Goal: Task Accomplishment & Management: Manage account settings

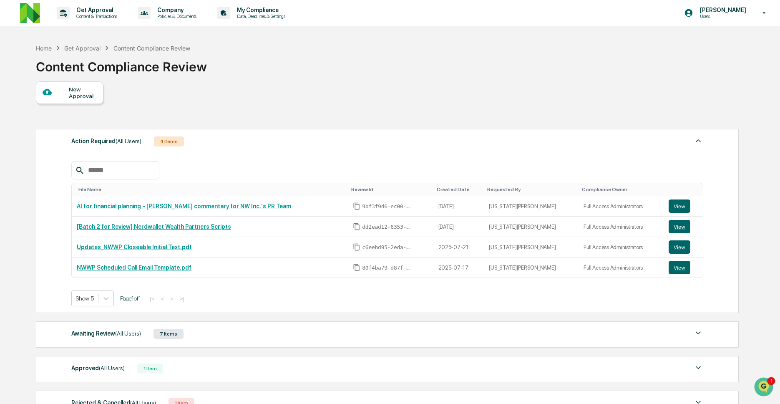
click at [138, 334] on span "(All Users)" at bounding box center [128, 333] width 26 height 7
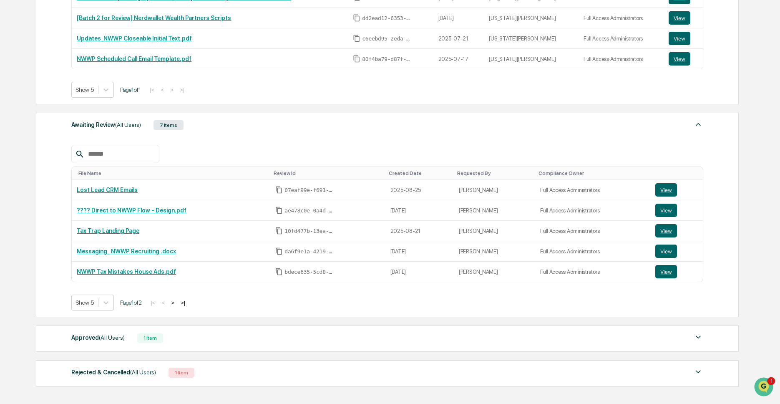
scroll to position [219, 0]
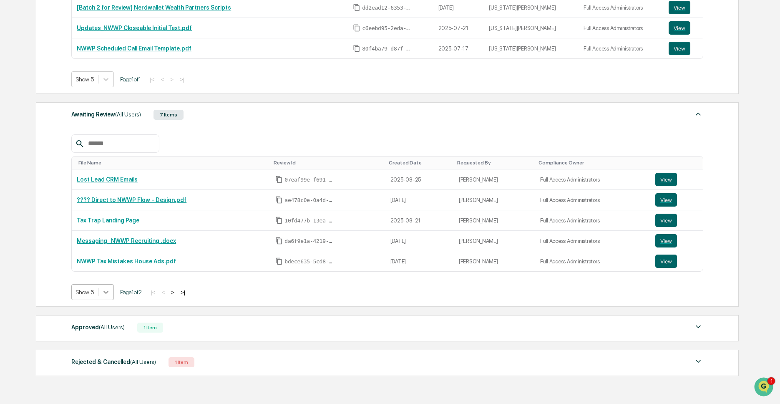
click at [106, 296] on icon at bounding box center [106, 292] width 8 height 8
click at [101, 332] on div "Show 10" at bounding box center [93, 327] width 44 height 13
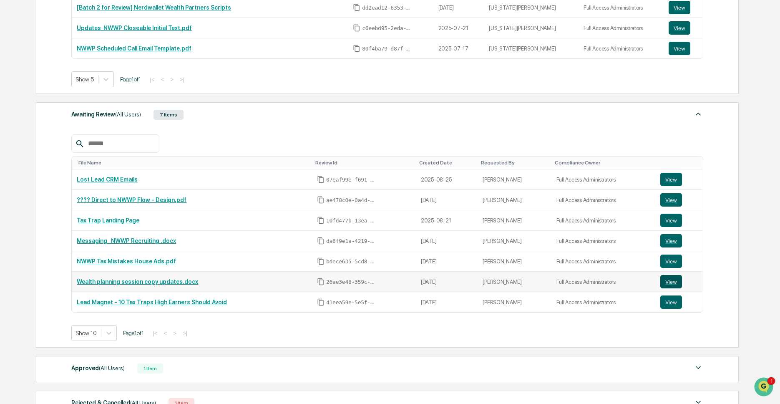
click at [674, 283] on button "View" at bounding box center [672, 281] width 22 height 13
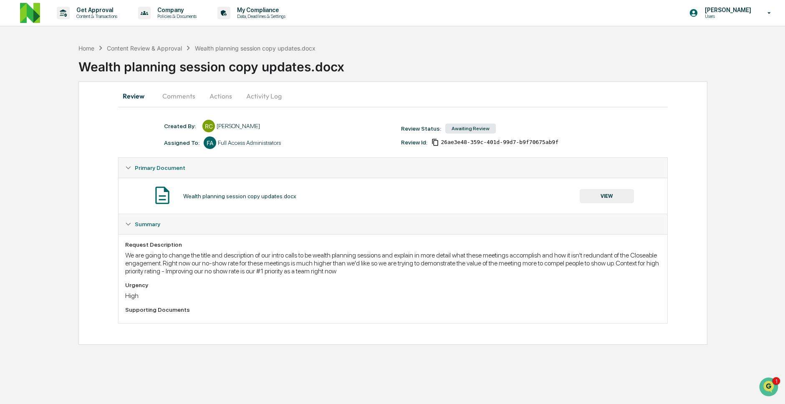
click at [172, 102] on button "Comments" at bounding box center [179, 96] width 46 height 20
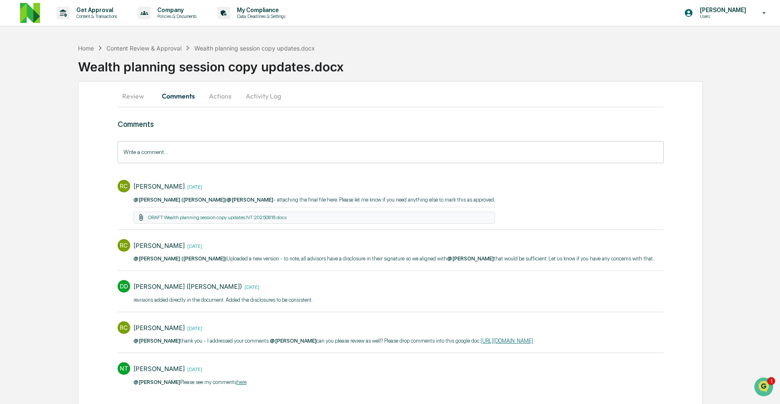
click at [136, 101] on button "Review" at bounding box center [137, 96] width 38 height 20
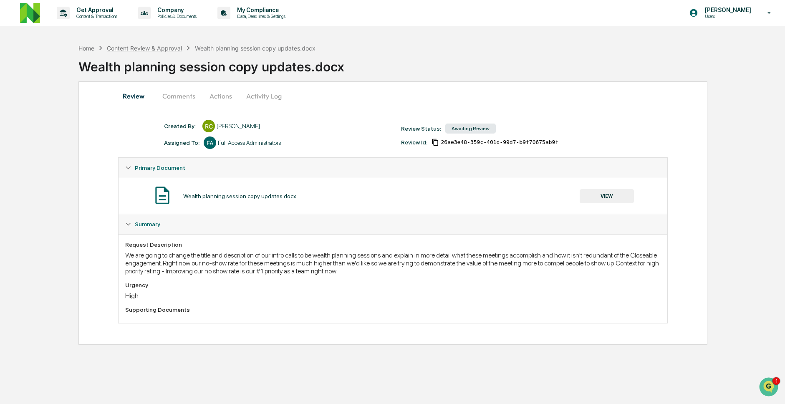
click at [160, 46] on div "Content Review & Approval" at bounding box center [144, 48] width 75 height 7
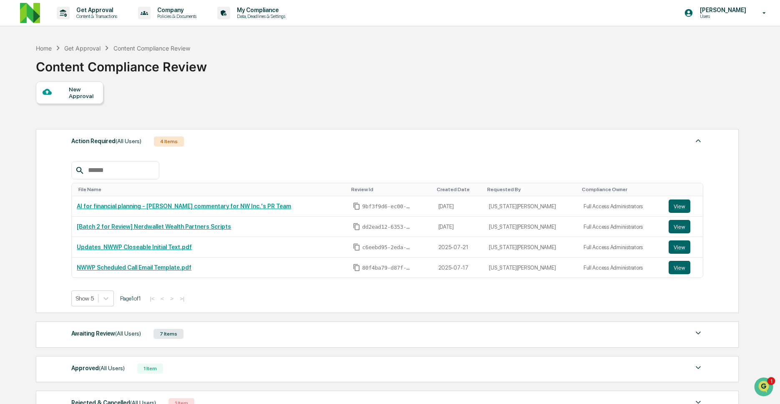
click at [110, 336] on div "Awaiting Review (All Users)" at bounding box center [106, 333] width 70 height 11
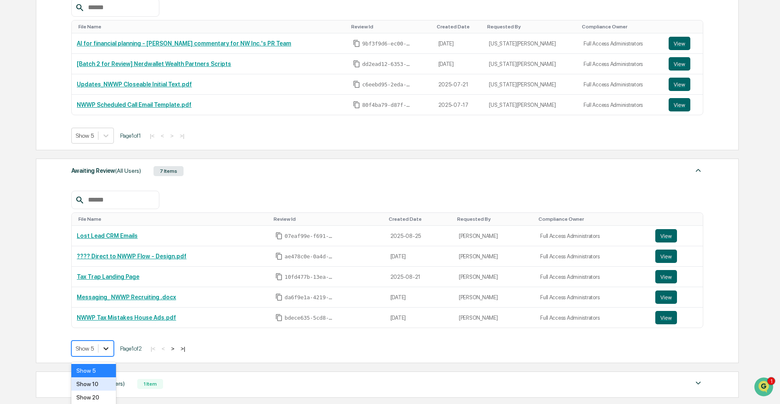
scroll to position [197, 0]
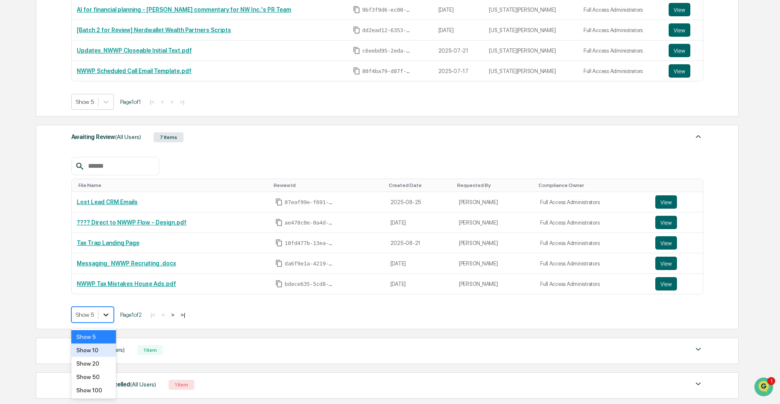
click at [105, 354] on body "Get Approval Content & Transactions Company Policies & Documents My Compliance …" at bounding box center [390, 138] width 780 height 670
click at [101, 374] on div "Show 50" at bounding box center [93, 376] width 44 height 13
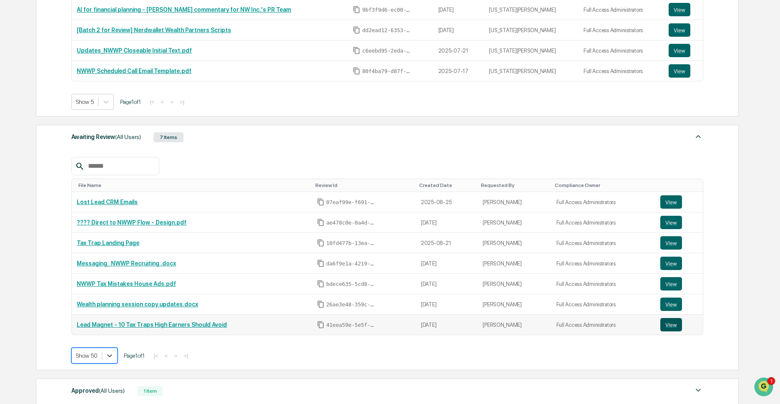
click at [665, 330] on button "View" at bounding box center [672, 324] width 22 height 13
click at [671, 284] on button "View" at bounding box center [672, 283] width 22 height 13
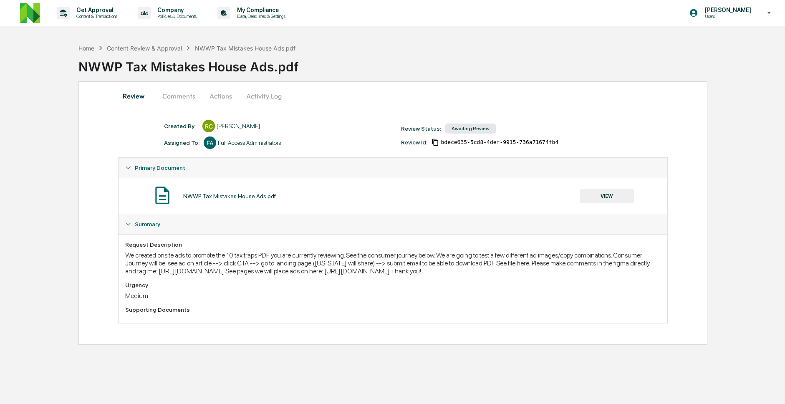
click at [181, 91] on button "Comments" at bounding box center [179, 96] width 46 height 20
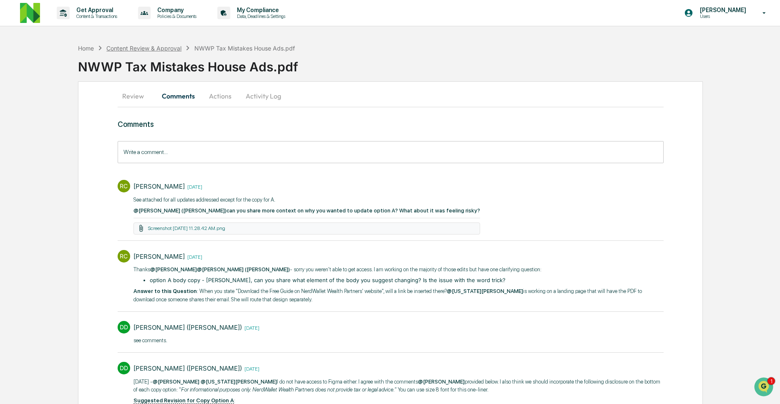
click at [156, 47] on div "Content Review & Approval" at bounding box center [143, 48] width 75 height 7
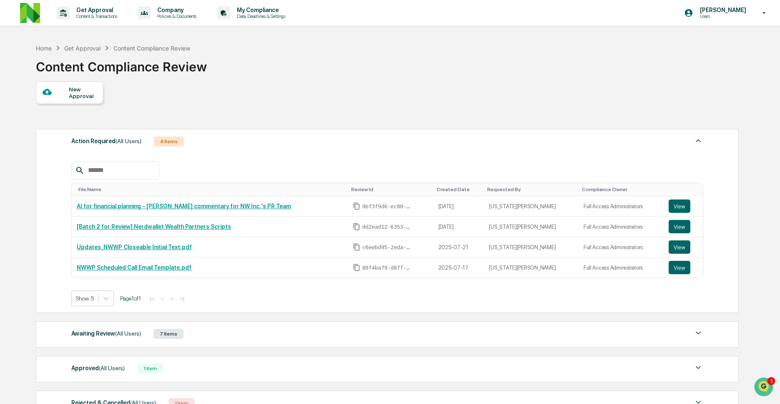
click at [117, 337] on span "(All Users)" at bounding box center [128, 333] width 26 height 7
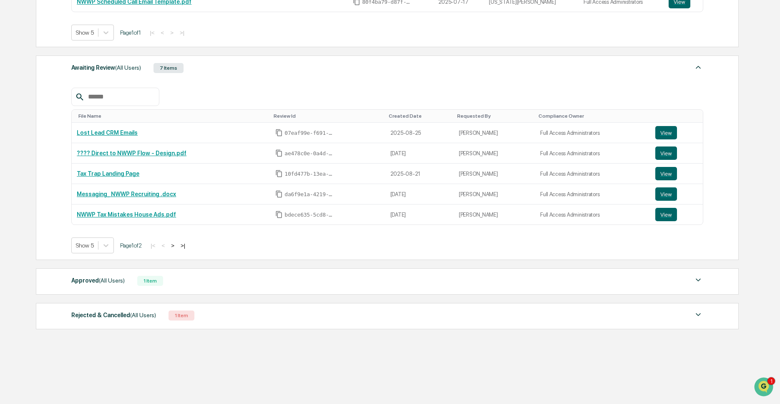
scroll to position [269, 0]
click at [94, 247] on div at bounding box center [85, 245] width 18 height 8
click at [98, 284] on div "Show 10" at bounding box center [93, 280] width 44 height 13
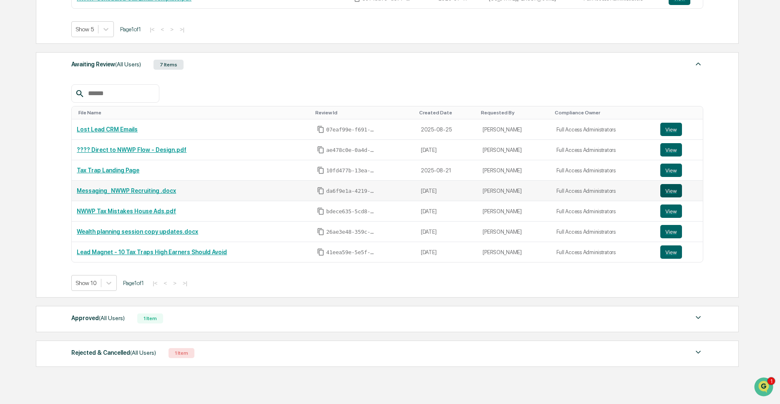
click at [674, 193] on button "View" at bounding box center [672, 190] width 22 height 13
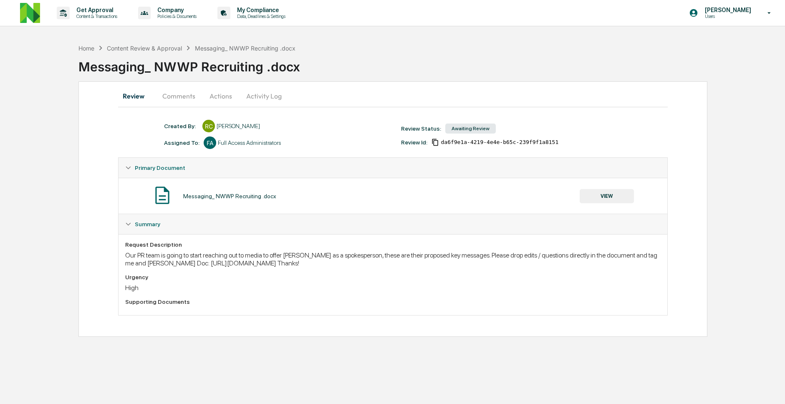
click at [169, 100] on button "Comments" at bounding box center [179, 96] width 46 height 20
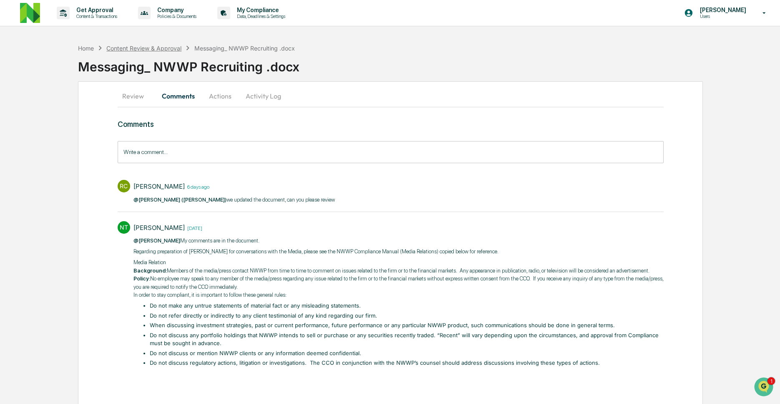
click at [172, 48] on div "Content Review & Approval" at bounding box center [143, 48] width 75 height 7
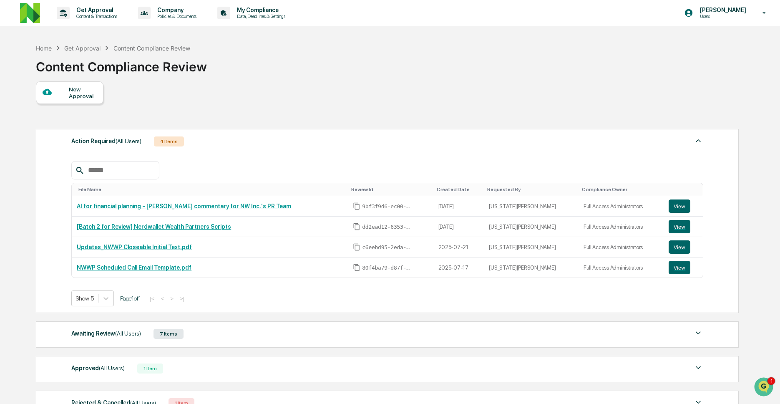
click at [101, 338] on div "Awaiting Review (All Users)" at bounding box center [106, 333] width 70 height 11
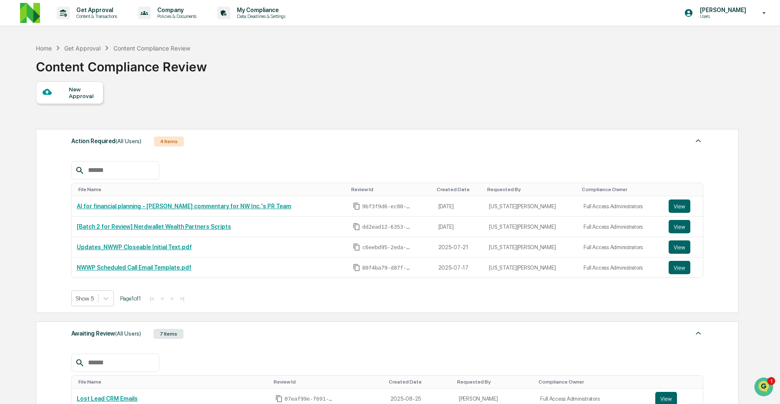
scroll to position [269, 0]
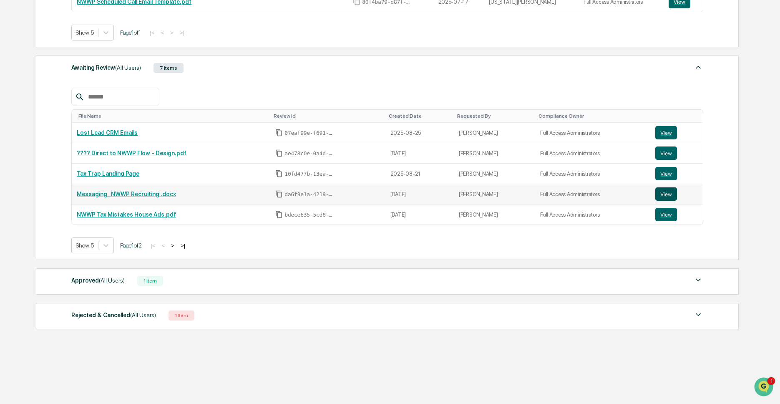
click at [670, 189] on button "View" at bounding box center [667, 193] width 22 height 13
click at [669, 193] on button "View" at bounding box center [667, 193] width 22 height 13
click at [376, 285] on div "Approved (All Users) 1 Item" at bounding box center [387, 281] width 632 height 12
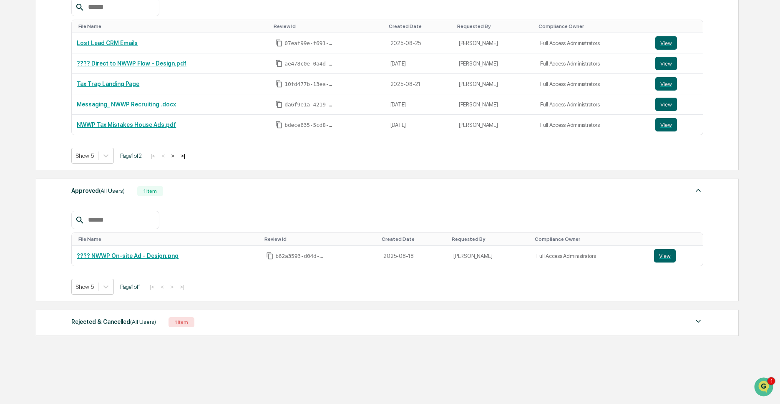
scroll to position [366, 0]
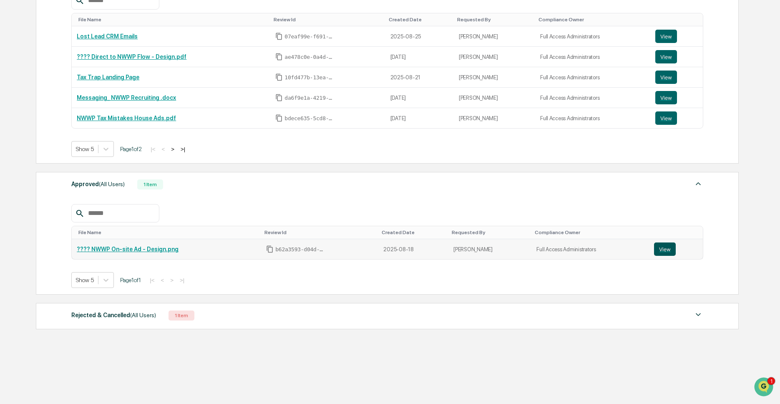
click at [666, 249] on button "View" at bounding box center [665, 248] width 22 height 13
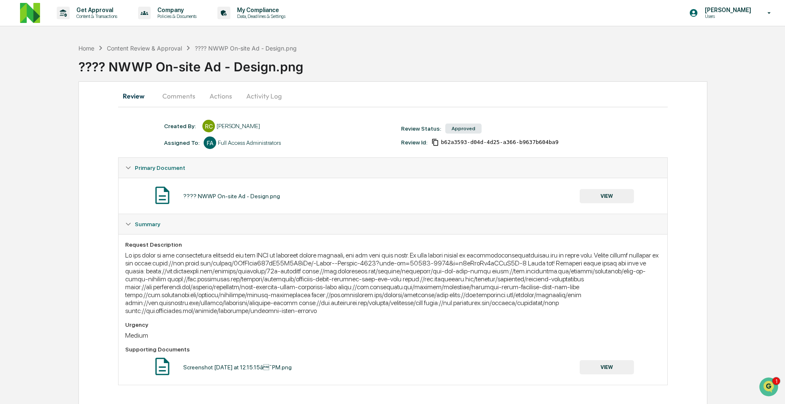
click at [186, 100] on button "Comments" at bounding box center [179, 96] width 46 height 20
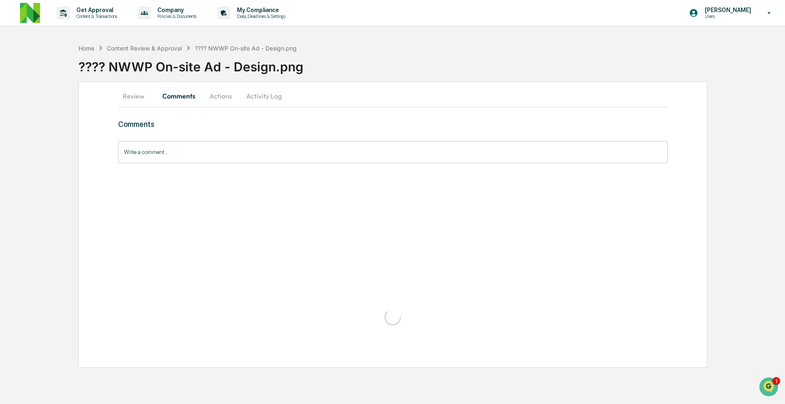
click at [186, 100] on button "Comments" at bounding box center [179, 96] width 46 height 20
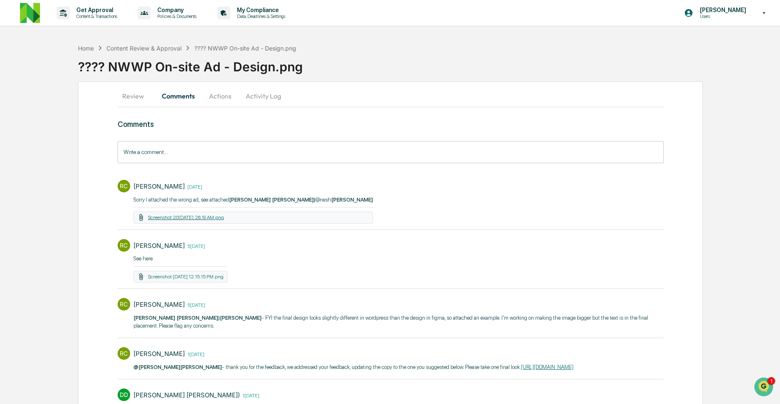
click at [224, 216] on link "Screenshot 2025-08-22 at 11.26.19 AM.png" at bounding box center [186, 218] width 76 height 6
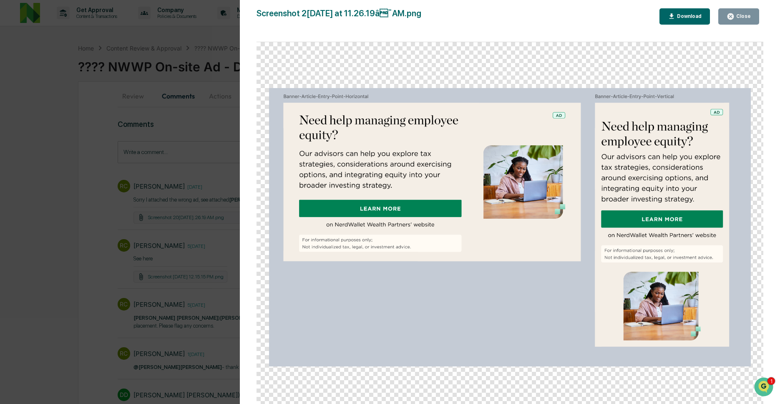
click at [740, 18] on div "Close" at bounding box center [743, 16] width 16 height 6
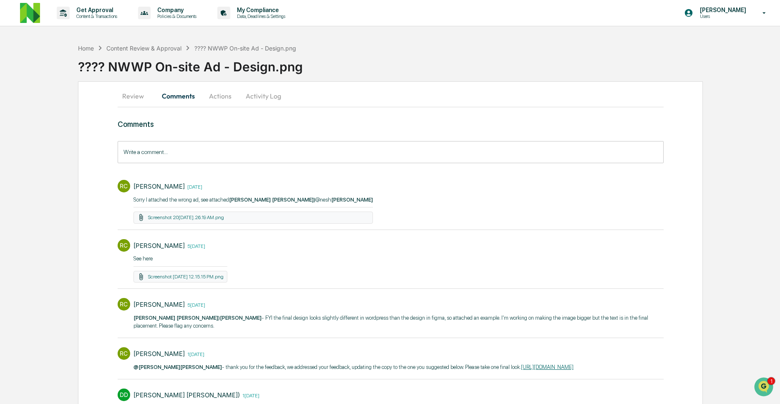
click at [255, 183] on div "Rachel Carlisle 4 days ago" at bounding box center [254, 186] width 240 height 13
click at [137, 93] on button "Review" at bounding box center [137, 96] width 38 height 20
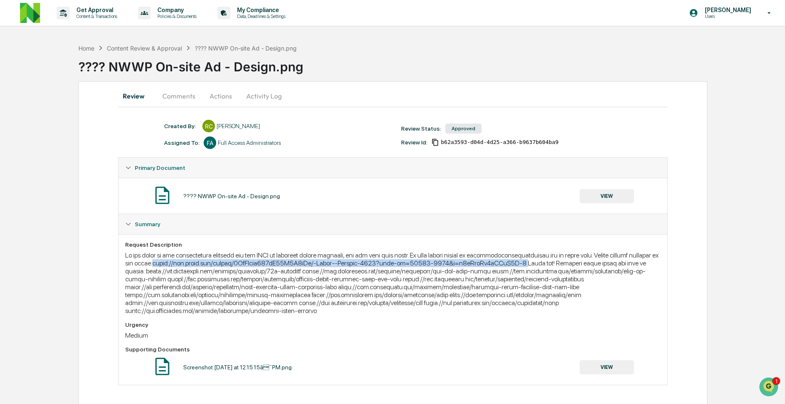
drag, startPoint x: 237, startPoint y: 262, endPoint x: 631, endPoint y: 262, distance: 394.0
click at [631, 262] on div at bounding box center [392, 282] width 535 height 63
copy div "https://www.figma.com/design/4WlCGede307jP90Y1D7bLu/-Match--Handoff-2025?node-i…"
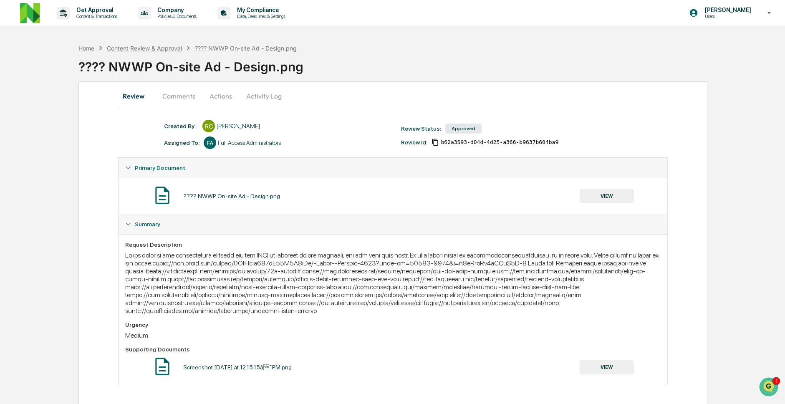
click at [167, 48] on div "Content Review & Approval" at bounding box center [144, 48] width 75 height 7
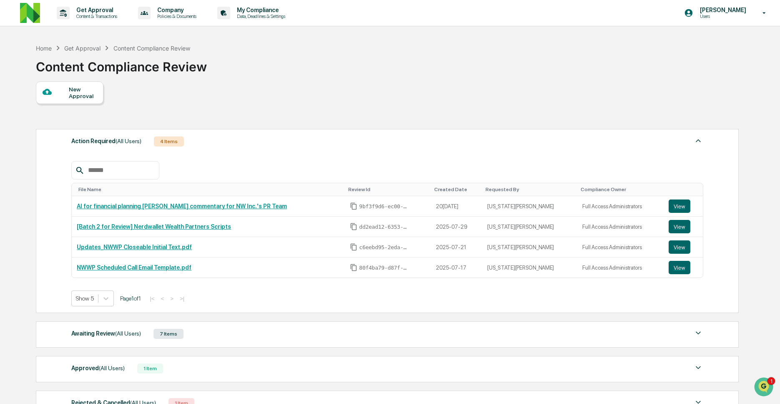
click at [137, 339] on div "Awaiting Review (All Users)" at bounding box center [106, 333] width 70 height 11
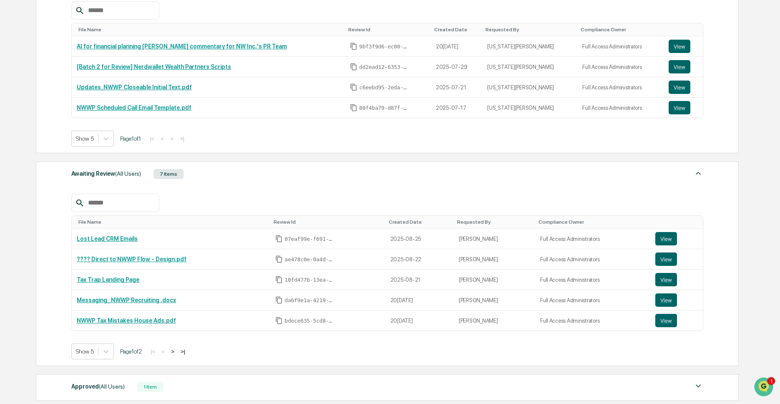
scroll to position [161, 0]
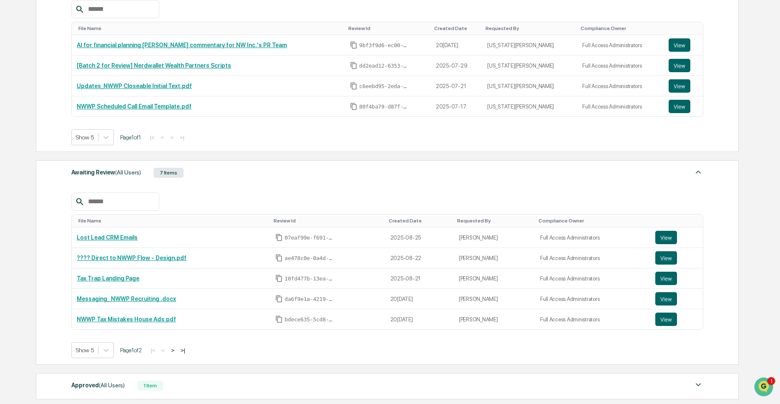
click at [116, 353] on div "Show 5 Page 1 of 2 |< < > >|" at bounding box center [387, 350] width 632 height 16
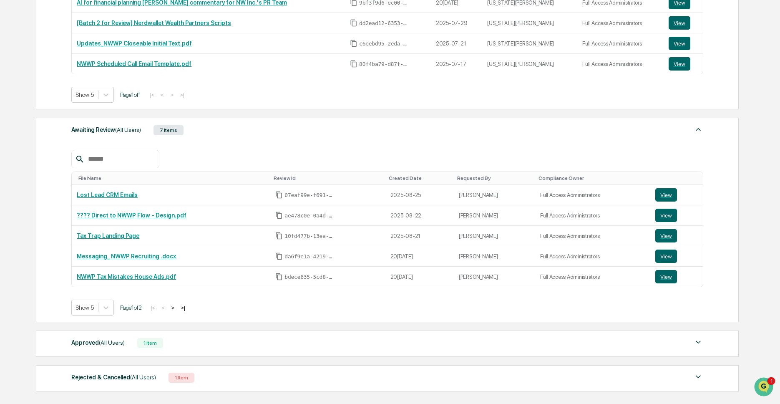
scroll to position [215, 0]
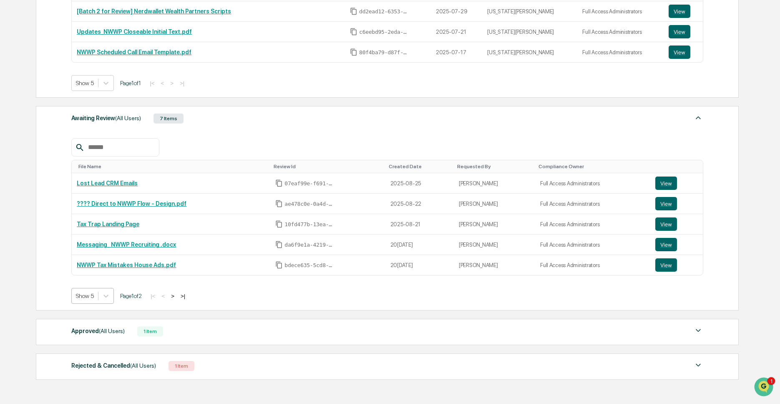
click at [93, 299] on div at bounding box center [85, 296] width 18 height 8
click at [96, 333] on div "Show 10" at bounding box center [93, 331] width 44 height 13
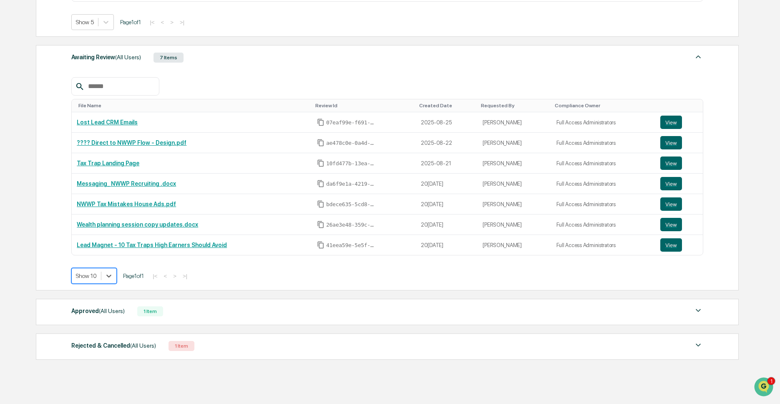
scroll to position [282, 0]
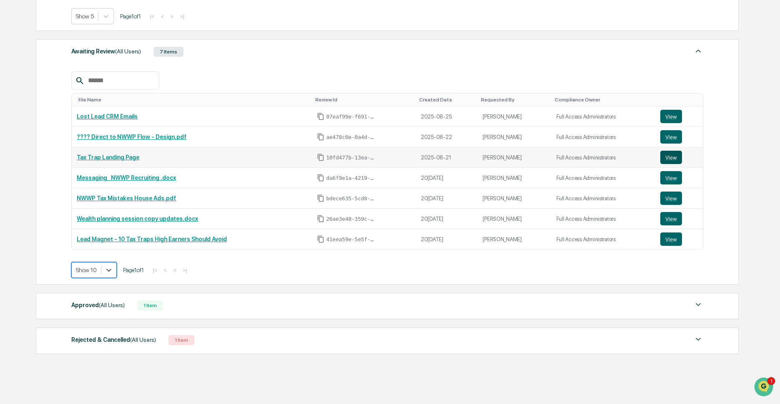
click at [677, 157] on button "View" at bounding box center [672, 157] width 22 height 13
click at [670, 140] on button "View" at bounding box center [672, 136] width 22 height 13
click at [673, 118] on button "View" at bounding box center [672, 116] width 22 height 13
click at [671, 158] on button "View" at bounding box center [672, 157] width 22 height 13
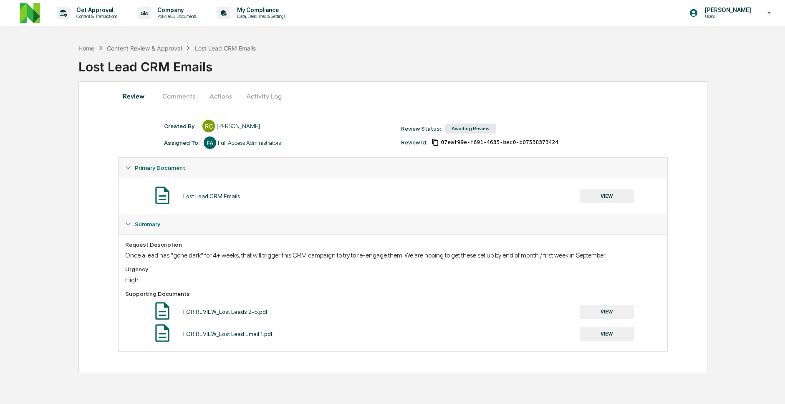
click at [187, 101] on button "Comments" at bounding box center [179, 96] width 46 height 20
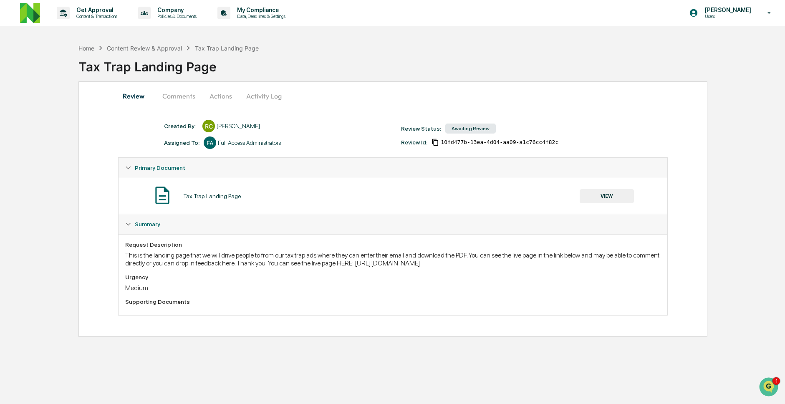
click at [172, 91] on button "Comments" at bounding box center [179, 96] width 46 height 20
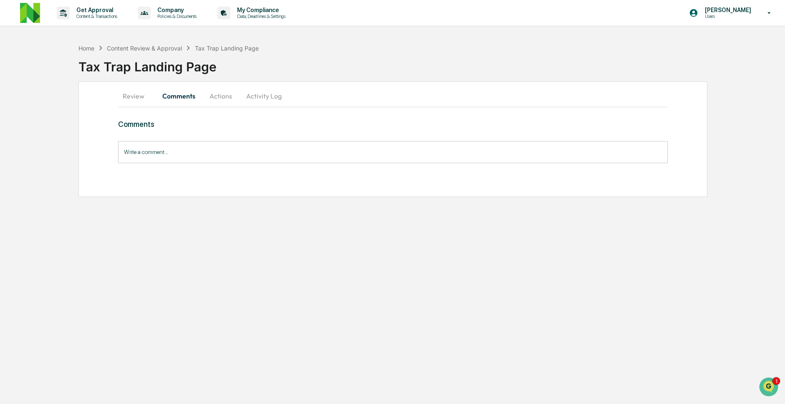
click at [224, 96] on button "Actions" at bounding box center [221, 96] width 38 height 20
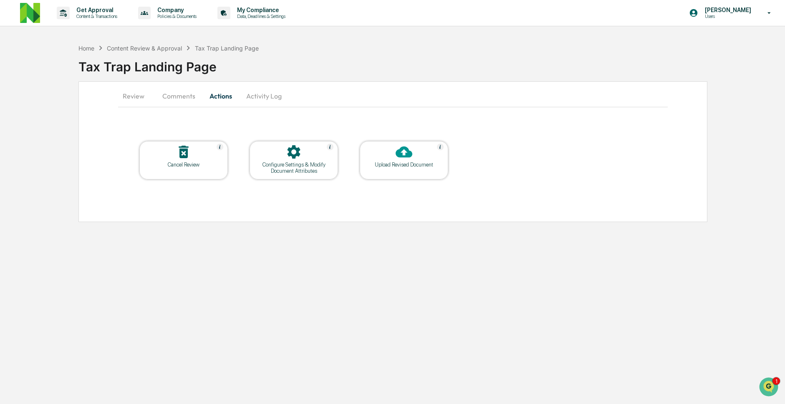
click at [268, 97] on button "Activity Log" at bounding box center [264, 96] width 49 height 20
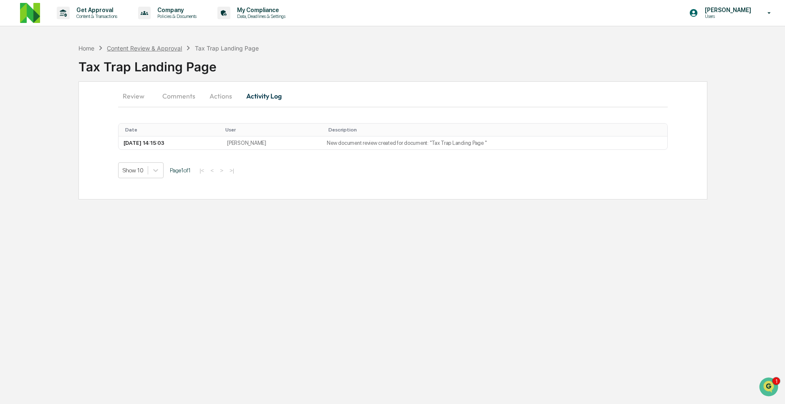
click at [169, 48] on div "Content Review & Approval" at bounding box center [144, 48] width 75 height 7
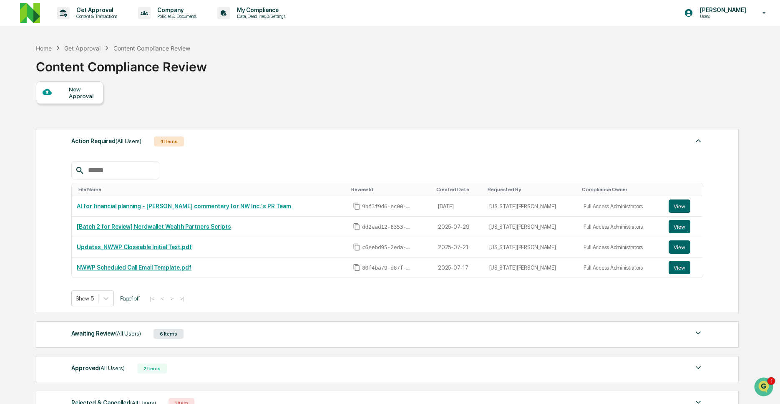
click at [111, 340] on div "Awaiting Review (All Users) 6 Items" at bounding box center [387, 334] width 632 height 12
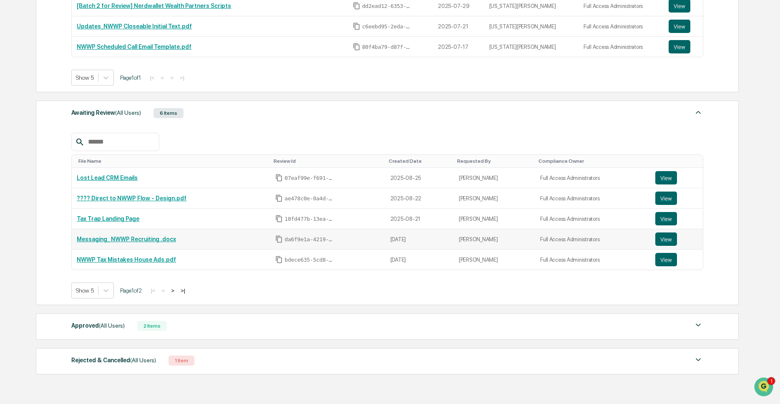
scroll to position [228, 0]
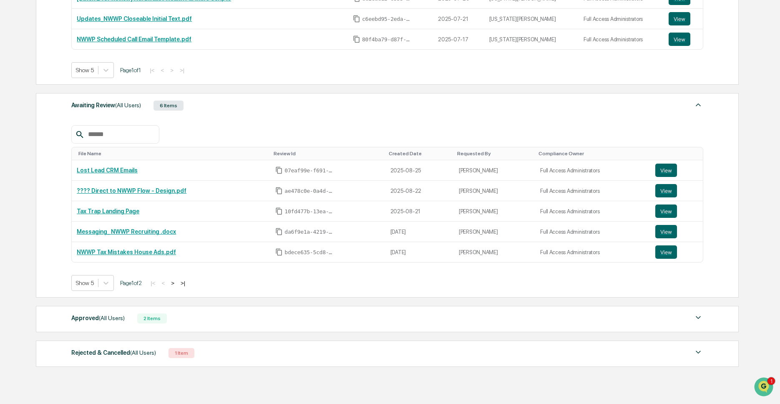
click at [167, 323] on div "2 Items" at bounding box center [152, 318] width 30 height 10
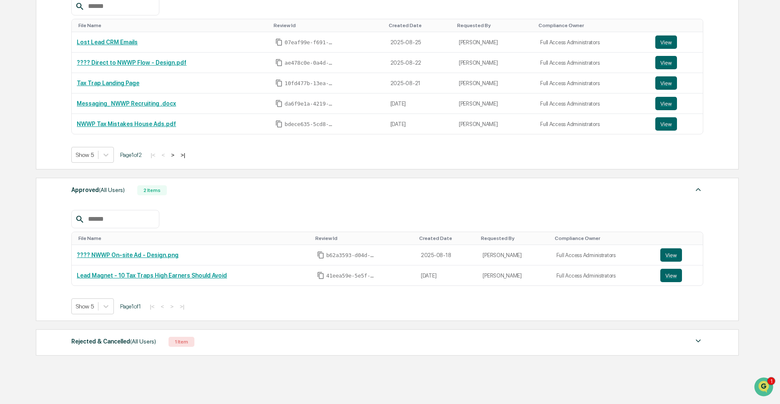
scroll to position [341, 0]
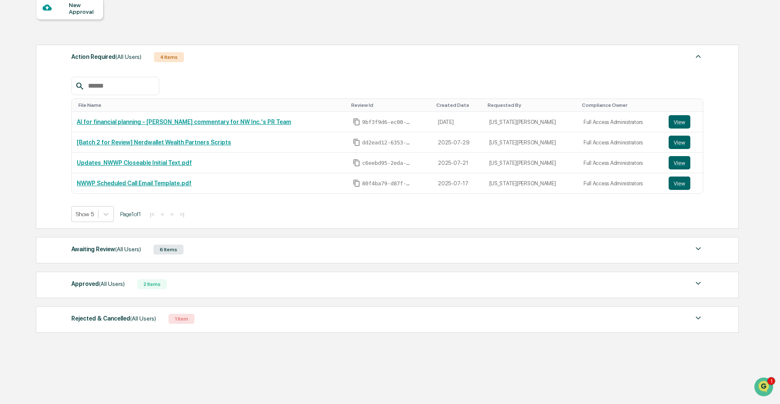
click at [205, 288] on div "Approved (All Users) 2 Items" at bounding box center [387, 284] width 632 height 12
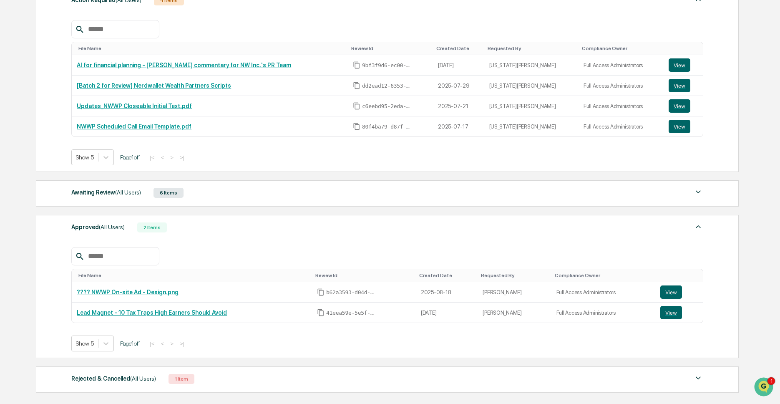
scroll to position [208, 0]
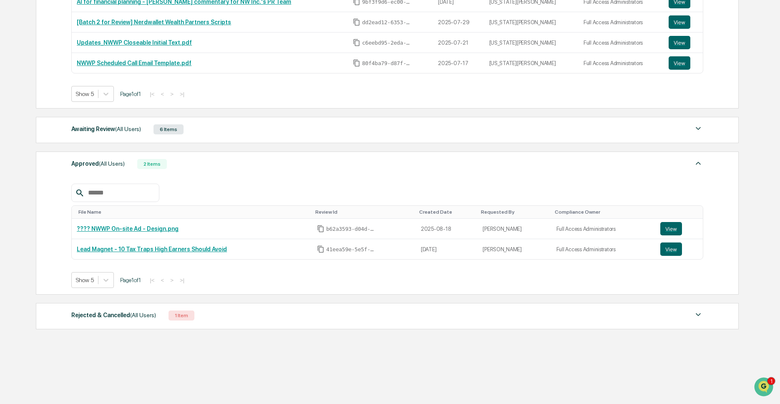
click at [207, 319] on div "Rejected & Cancelled (All Users) 1 Item" at bounding box center [387, 316] width 632 height 12
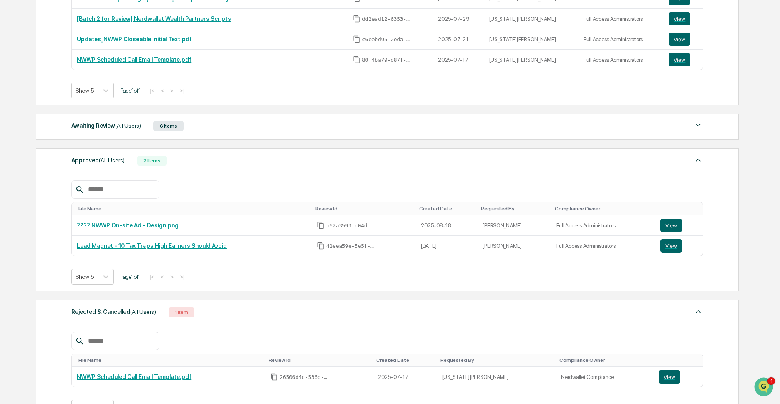
click at [207, 318] on div "Rejected & Cancelled (All Users) 1 Item" at bounding box center [387, 312] width 632 height 12
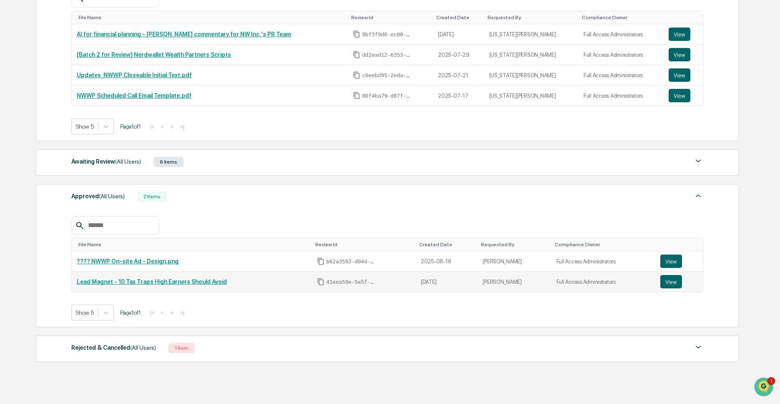
scroll to position [150, 0]
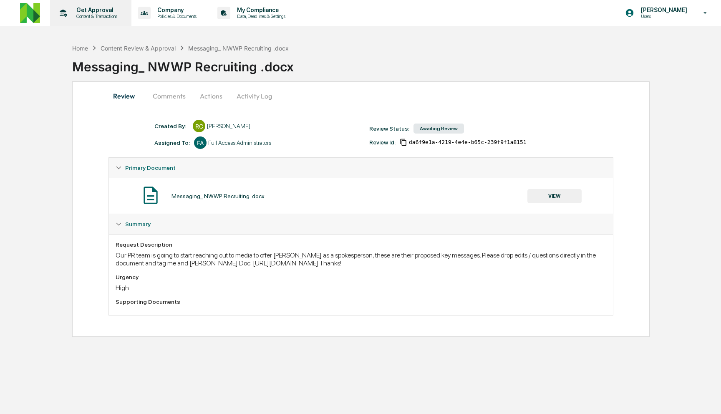
click at [101, 10] on p "Get Approval" at bounding box center [96, 10] width 52 height 7
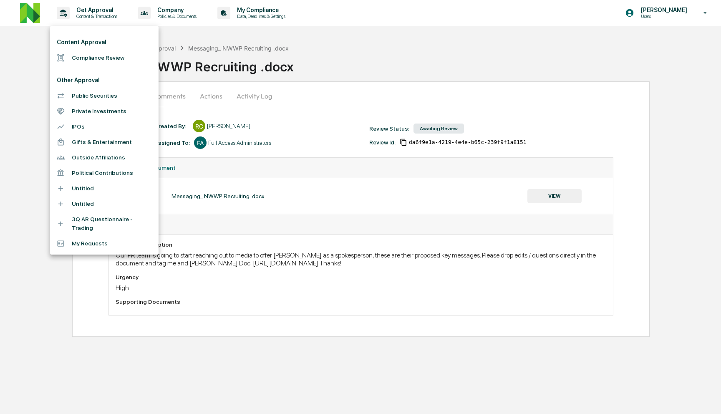
click at [96, 61] on li "Compliance Review" at bounding box center [104, 57] width 109 height 15
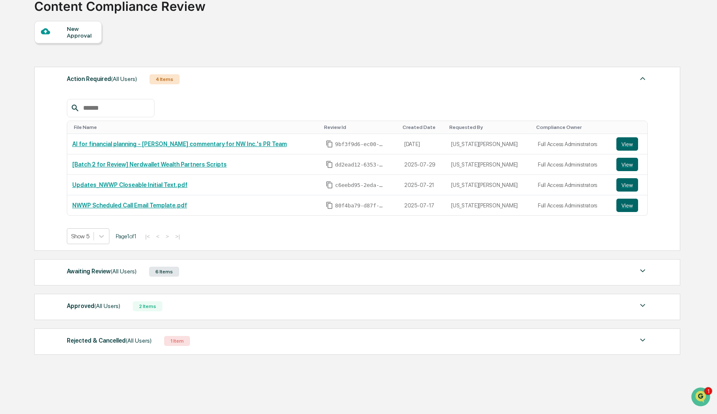
scroll to position [66, 0]
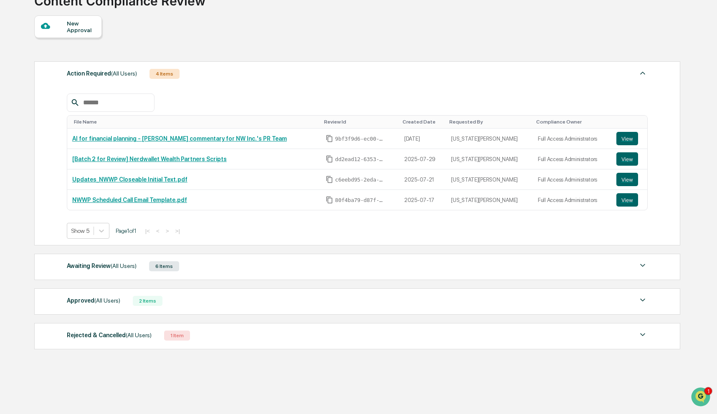
click at [103, 268] on div "Awaiting Review (All Users)" at bounding box center [102, 265] width 70 height 11
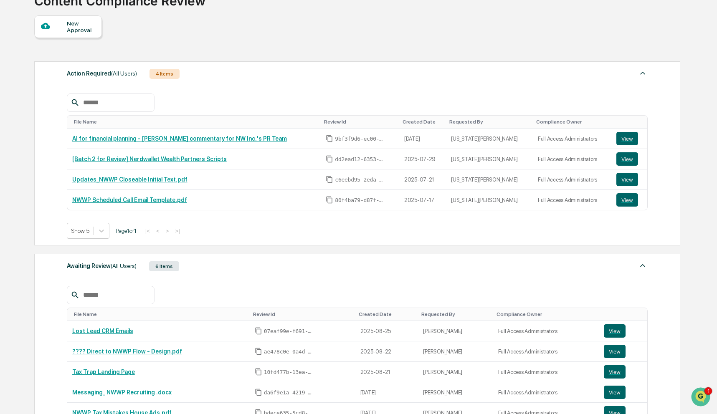
scroll to position [222, 0]
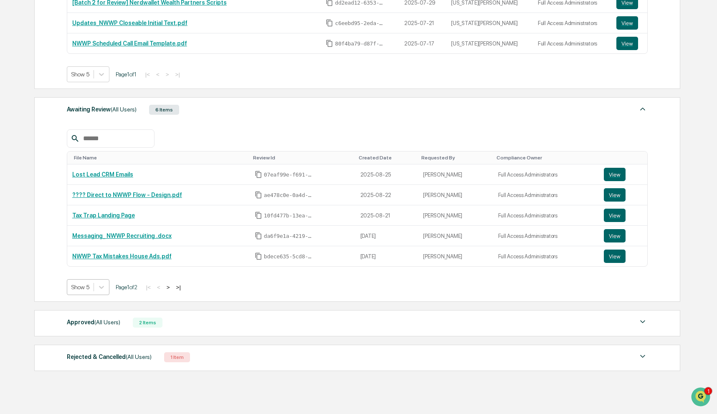
click at [93, 289] on div "Show 5" at bounding box center [80, 287] width 26 height 12
click at [93, 319] on div "Show 10" at bounding box center [89, 320] width 44 height 13
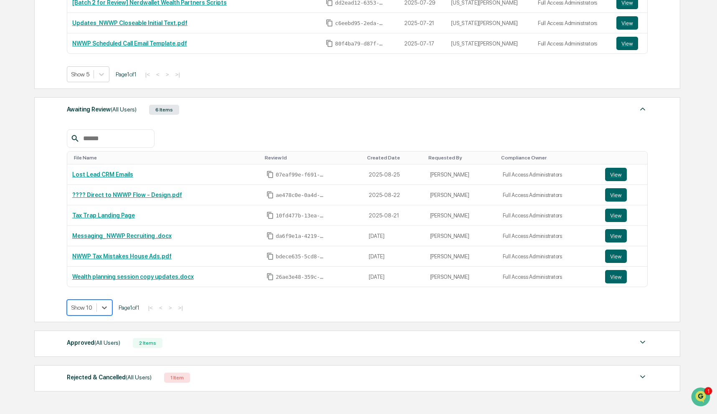
click at [254, 341] on div "Approved (All Users) 2 Items" at bounding box center [357, 343] width 581 height 12
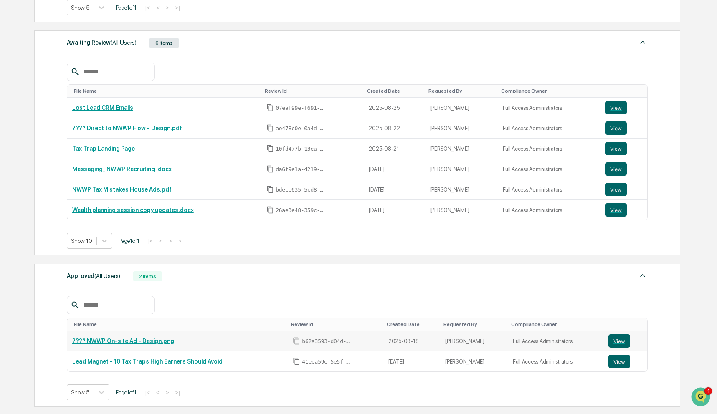
scroll to position [293, 0]
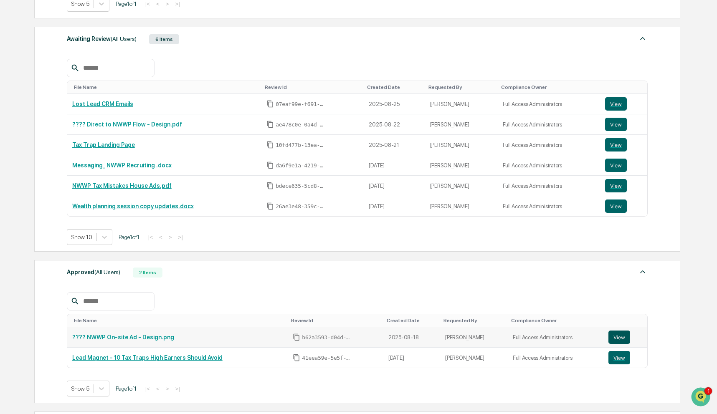
click at [612, 339] on button "View" at bounding box center [619, 337] width 22 height 13
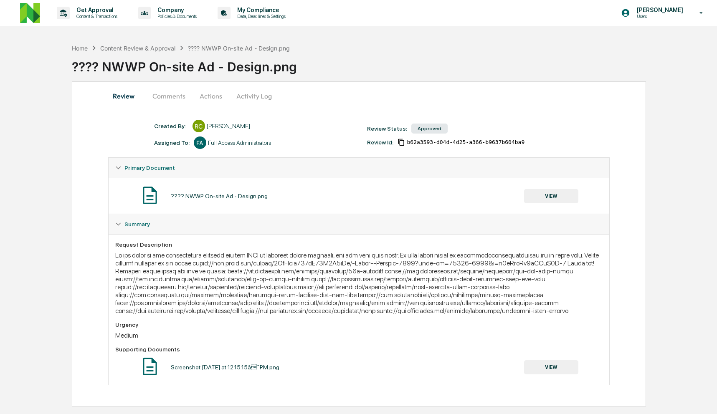
click at [165, 102] on button "Comments" at bounding box center [169, 96] width 46 height 20
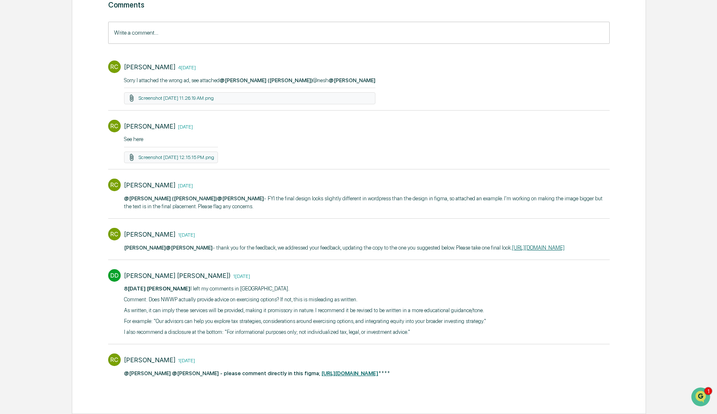
scroll to position [133, 0]
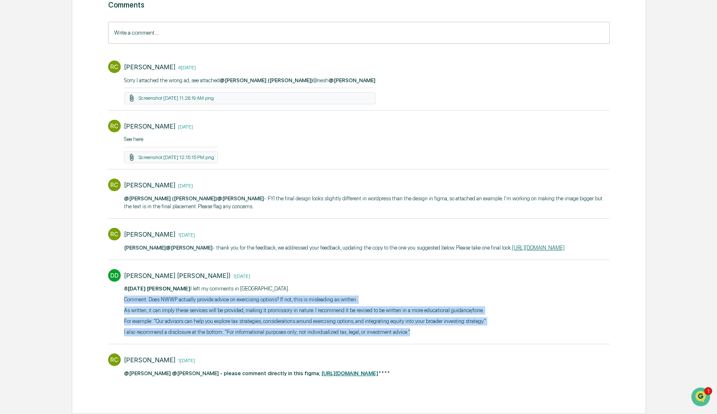
drag, startPoint x: 121, startPoint y: 292, endPoint x: 543, endPoint y: 324, distance: 422.7
click at [543, 324] on div "DD [PERSON_NAME] ([PERSON_NAME]) [DATE] [DATE] @[PERSON_NAME] I left my comment…" at bounding box center [359, 302] width 502 height 74
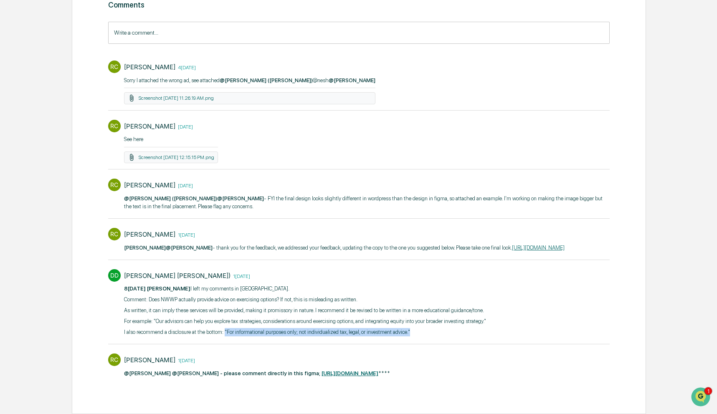
drag, startPoint x: 475, startPoint y: 321, endPoint x: 238, endPoint y: 325, distance: 237.5
click at [238, 328] on p "I also recommend a disclosure at the bottom: "For informational purposes only; …" at bounding box center [305, 332] width 362 height 8
copy p ""For informational purposes only; not individualized tax, legal, or investment …"
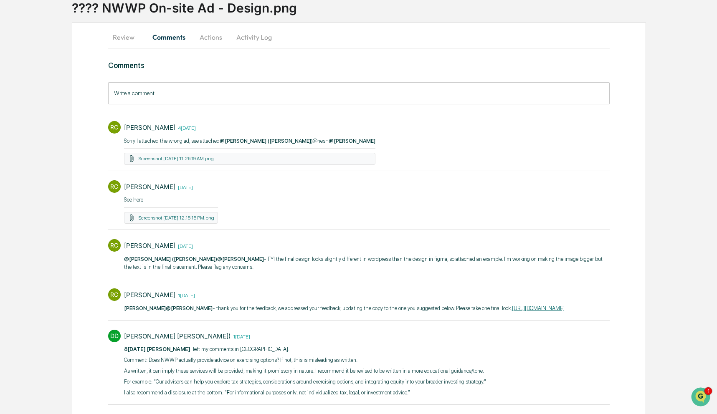
click at [214, 87] on input "Write a comment..." at bounding box center [359, 93] width 502 height 22
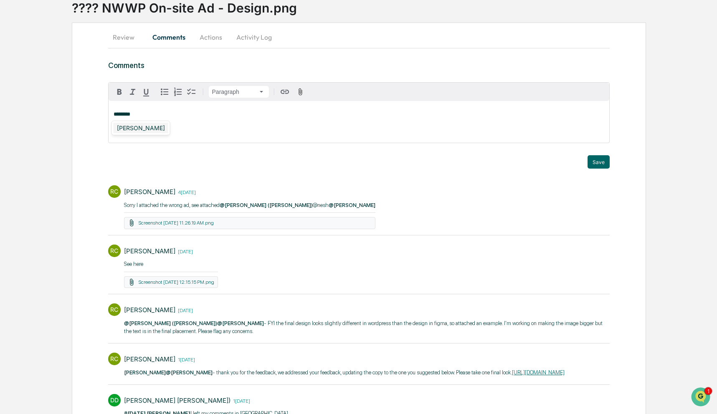
click at [157, 131] on div "[PERSON_NAME]" at bounding box center [141, 128] width 55 height 10
click at [155, 131] on div "DeeAnn Mays (Dempsey)" at bounding box center [167, 128] width 106 height 10
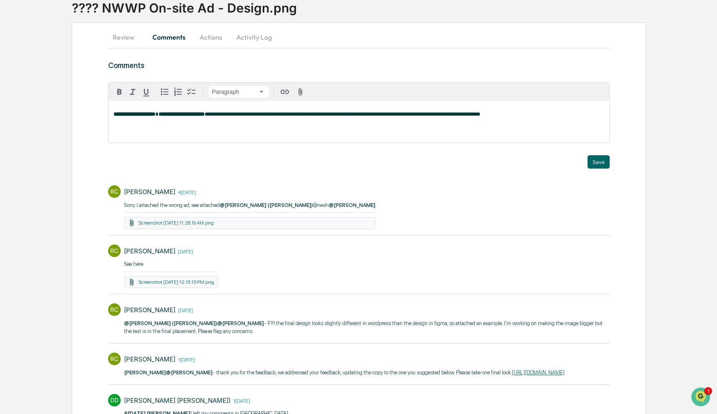
click at [352, 116] on span "**********" at bounding box center [342, 113] width 275 height 5
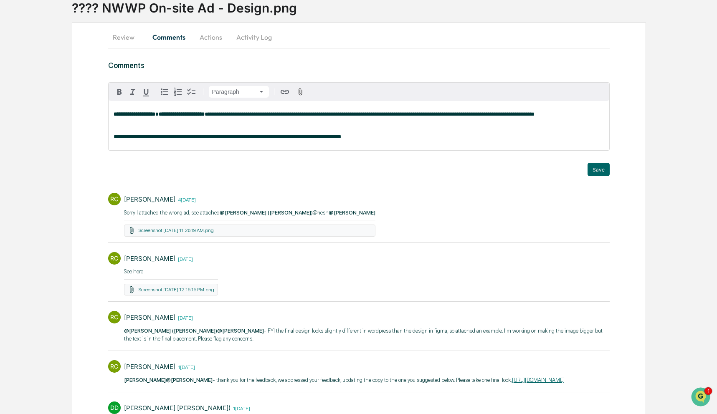
click at [177, 136] on div "**********" at bounding box center [359, 125] width 501 height 49
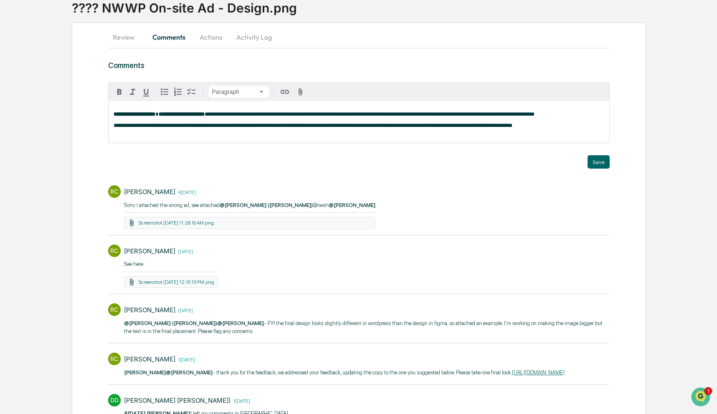
click at [512, 128] on span "**********" at bounding box center [313, 125] width 399 height 5
click at [595, 165] on button "Save" at bounding box center [598, 161] width 22 height 13
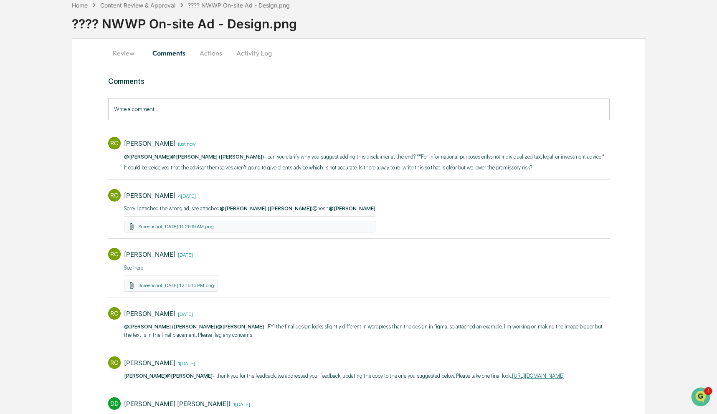
scroll to position [0, 0]
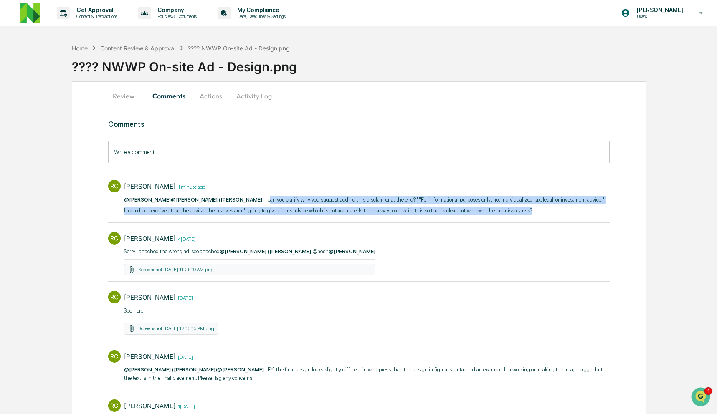
drag, startPoint x: 596, startPoint y: 220, endPoint x: 254, endPoint y: 200, distance: 342.8
click at [254, 200] on div "@Christopher Dingler ​ @DeeAnn Mays (Dempsey) - can you clarify why you suggest…" at bounding box center [364, 205] width 480 height 19
copy div "can you clarify why you suggest adding this disclaimer at the end? ""For inform…"
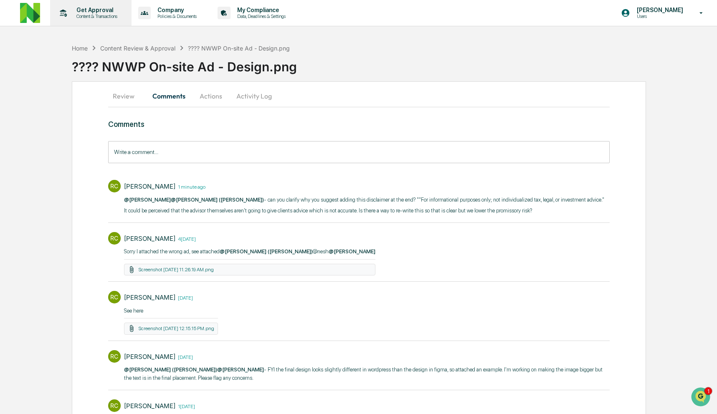
click at [104, 16] on p "Content & Transactions" at bounding box center [96, 16] width 52 height 6
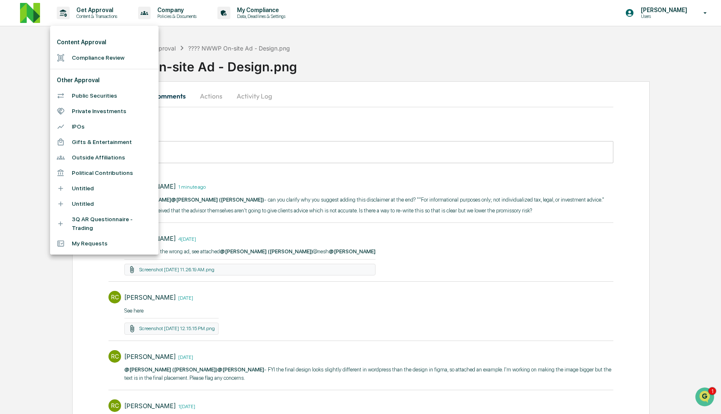
click at [102, 53] on li "Compliance Review" at bounding box center [104, 57] width 109 height 15
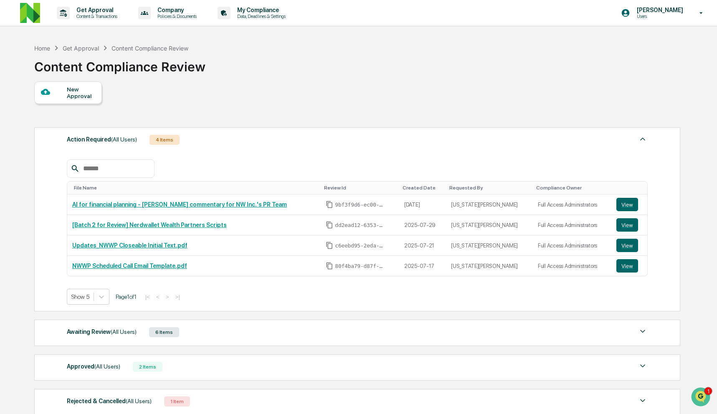
scroll to position [71, 0]
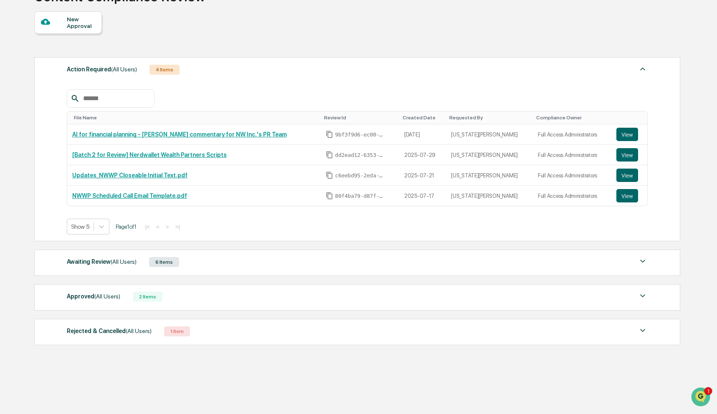
click at [280, 296] on div "Approved (All Users) 2 Items" at bounding box center [357, 297] width 581 height 12
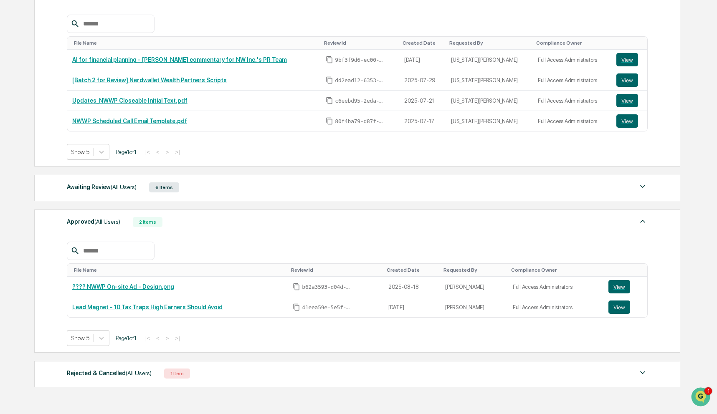
scroll to position [131, 0]
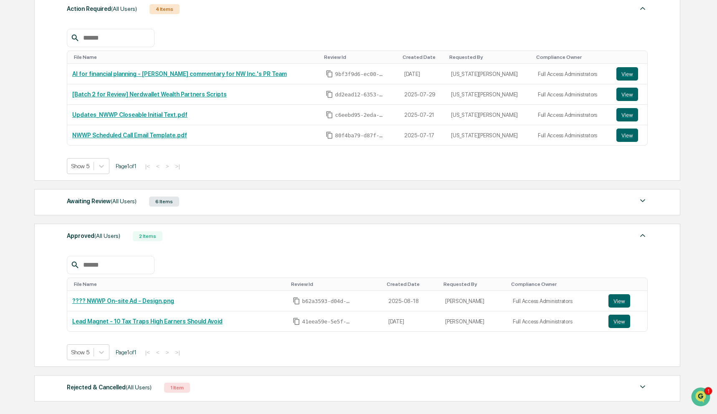
click at [278, 205] on div "Awaiting Review (All Users) 6 Items" at bounding box center [357, 202] width 581 height 12
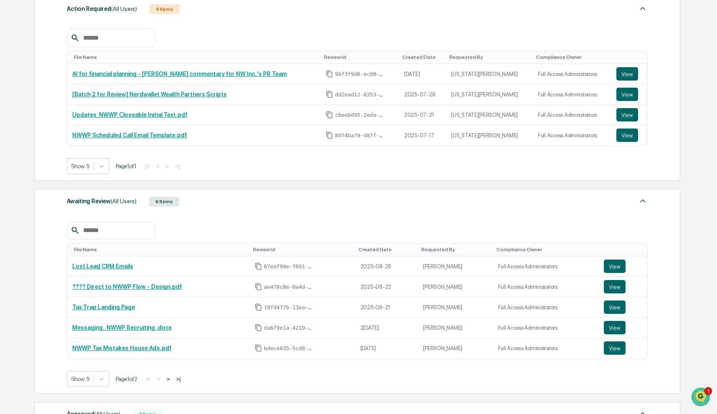
click at [278, 205] on div "Awaiting Review (All Users) 6 Items" at bounding box center [357, 202] width 581 height 12
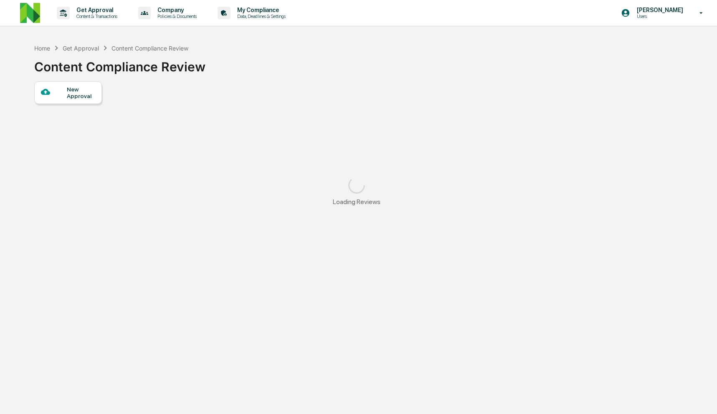
scroll to position [40, 0]
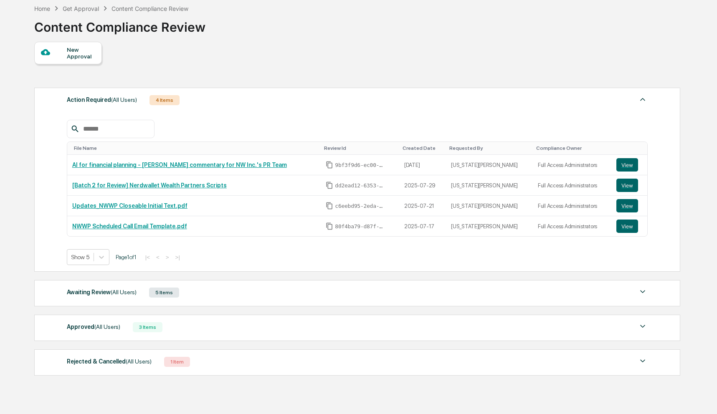
click at [229, 330] on div "Approved (All Users) 3 Items" at bounding box center [357, 327] width 581 height 12
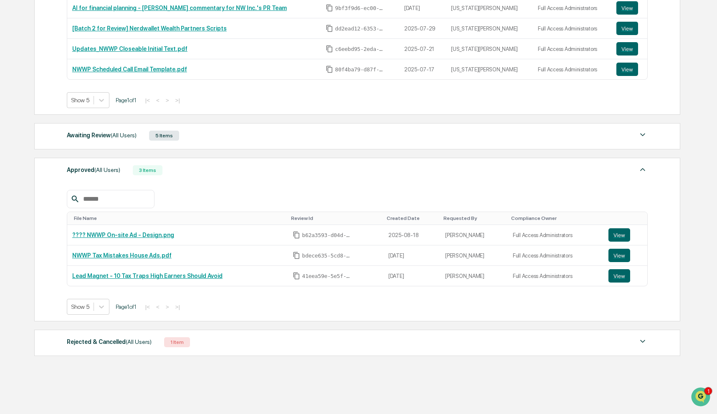
scroll to position [198, 0]
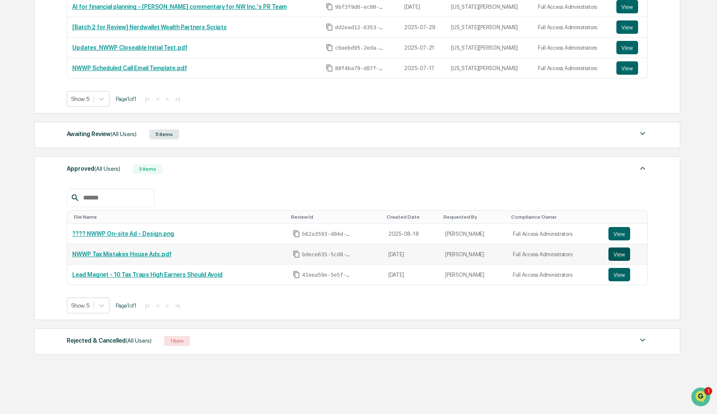
click at [620, 254] on button "View" at bounding box center [619, 253] width 22 height 13
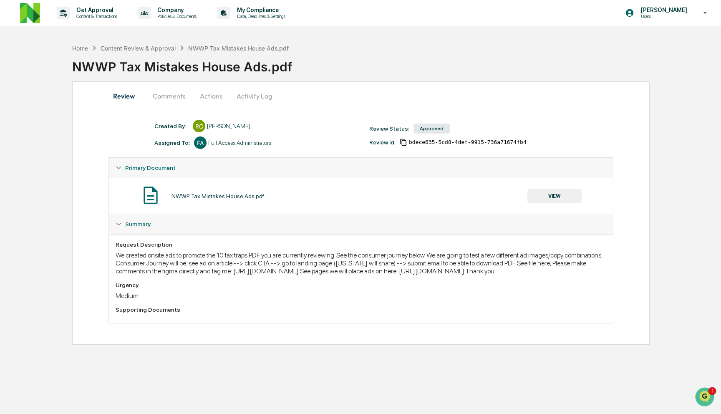
drag, startPoint x: 114, startPoint y: 280, endPoint x: 519, endPoint y: 283, distance: 404.9
click at [519, 283] on div "Request Description We created onsite ads to promote the 10 tax traps PDF you a…" at bounding box center [361, 278] width 504 height 89
copy div "[URL][DOMAIN_NAME]"
click at [136, 47] on div "Content Review & Approval" at bounding box center [138, 48] width 75 height 7
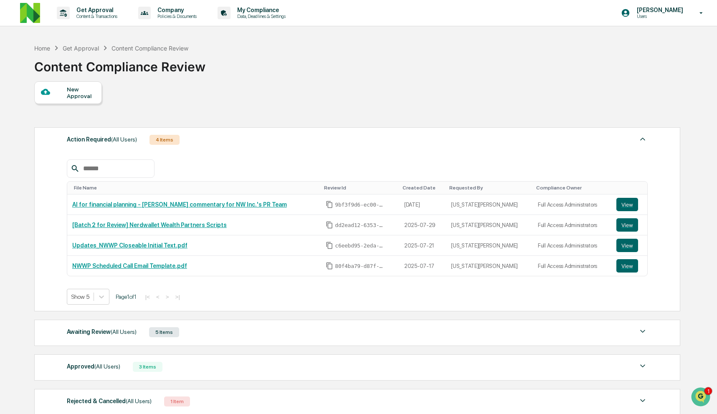
click at [266, 366] on div "Approved (All Users) 3 Items" at bounding box center [357, 367] width 581 height 12
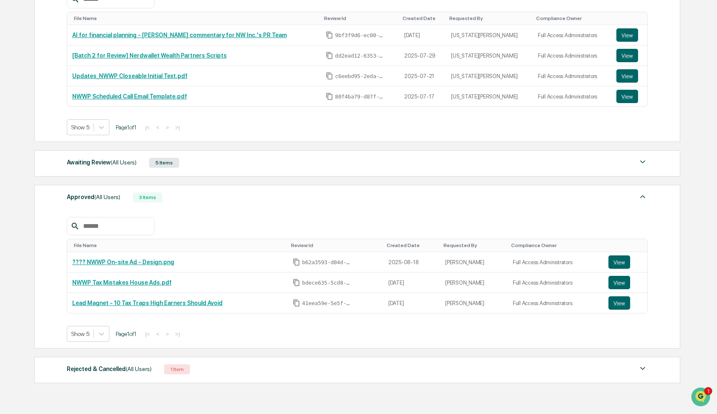
scroll to position [22, 0]
